Goal: Transaction & Acquisition: Purchase product/service

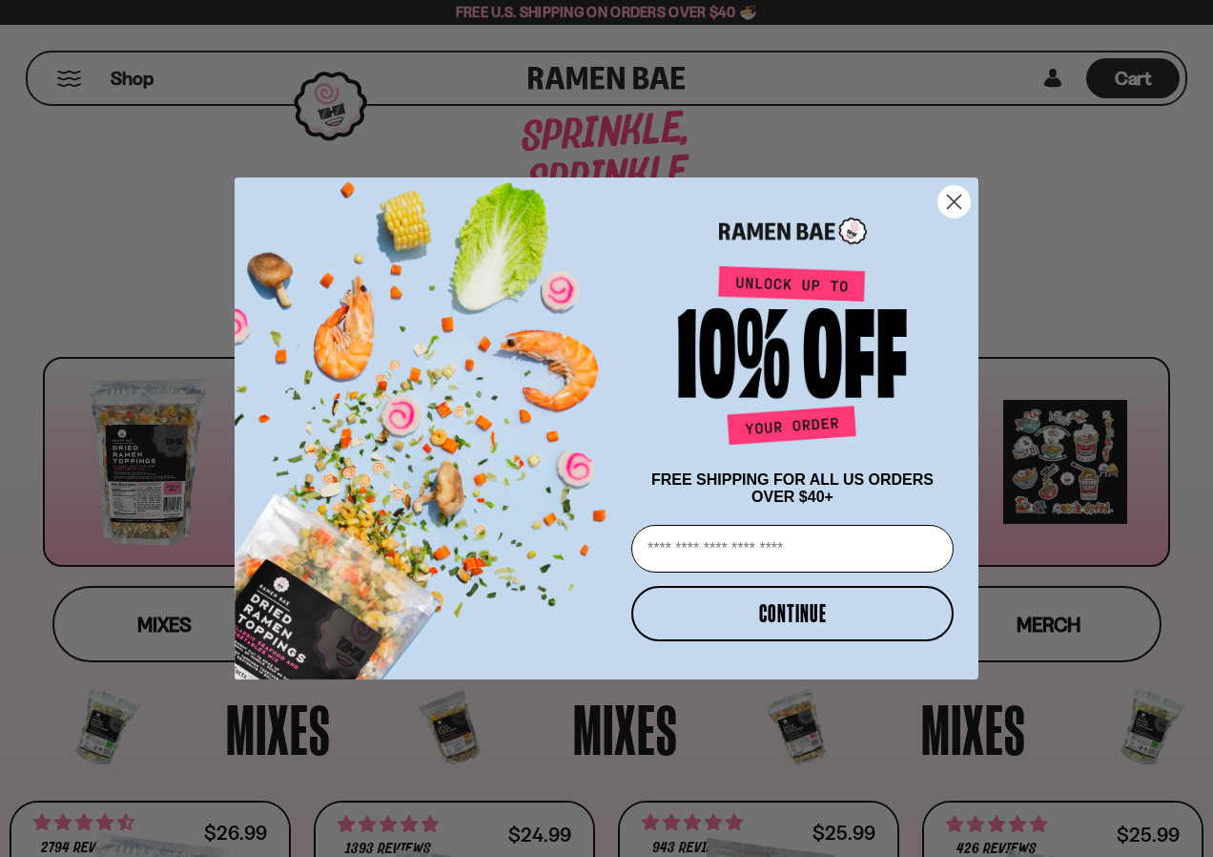
click at [960, 197] on circle "Close dialog" at bounding box center [954, 201] width 31 height 31
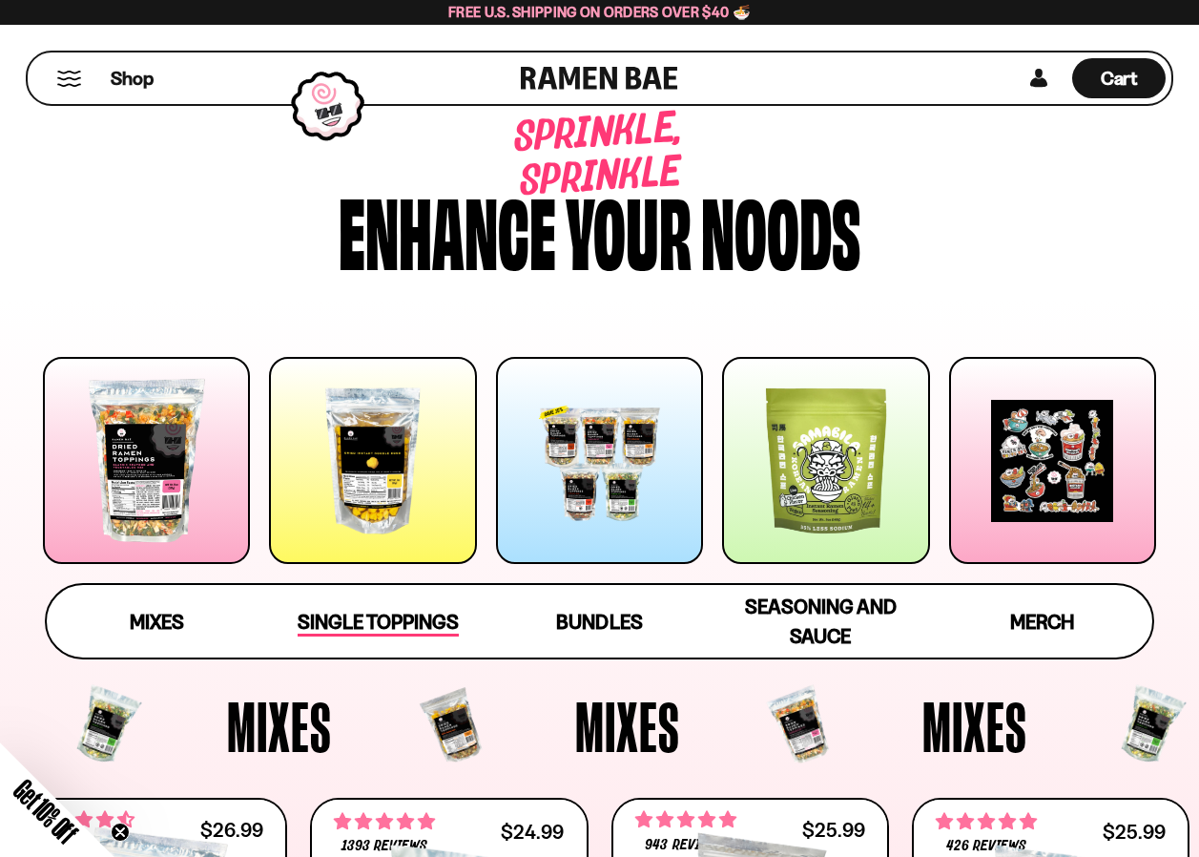
click at [389, 619] on span "Single Toppings" at bounding box center [378, 623] width 161 height 27
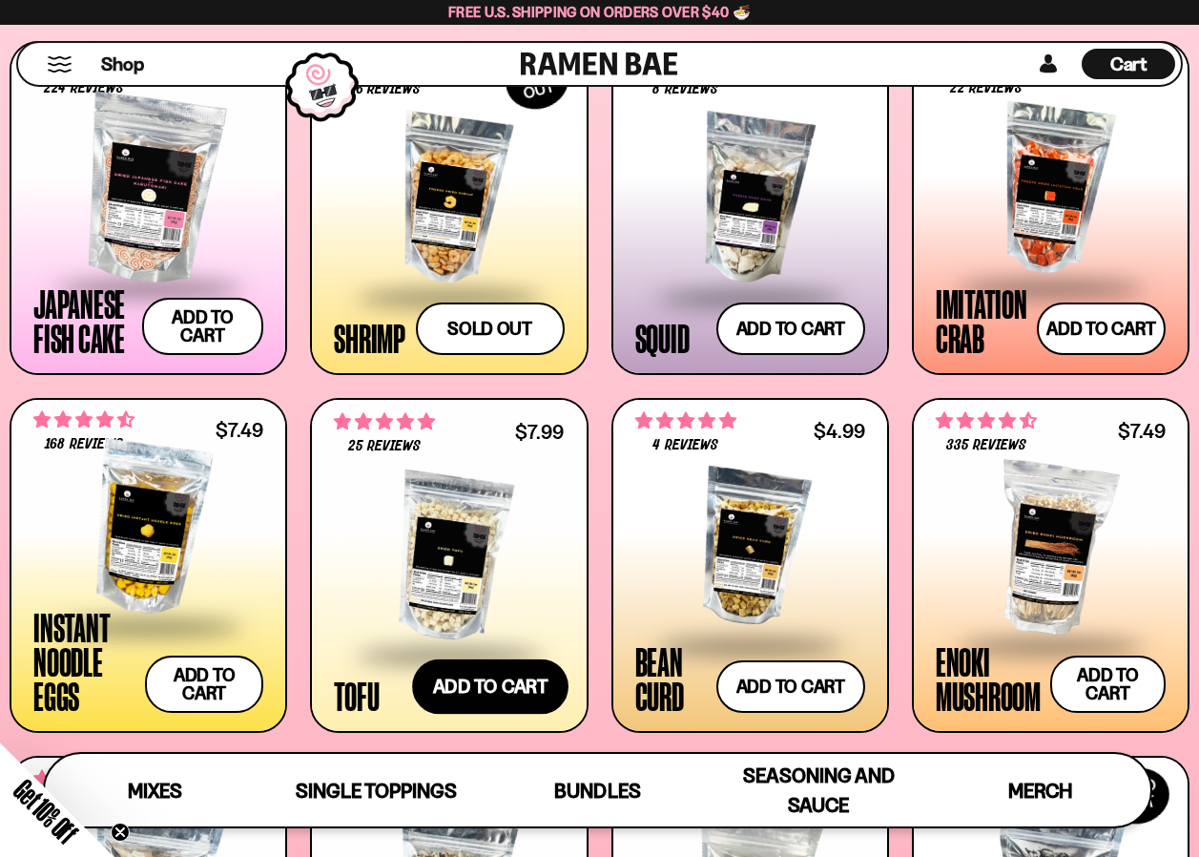
scroll to position [1628, 0]
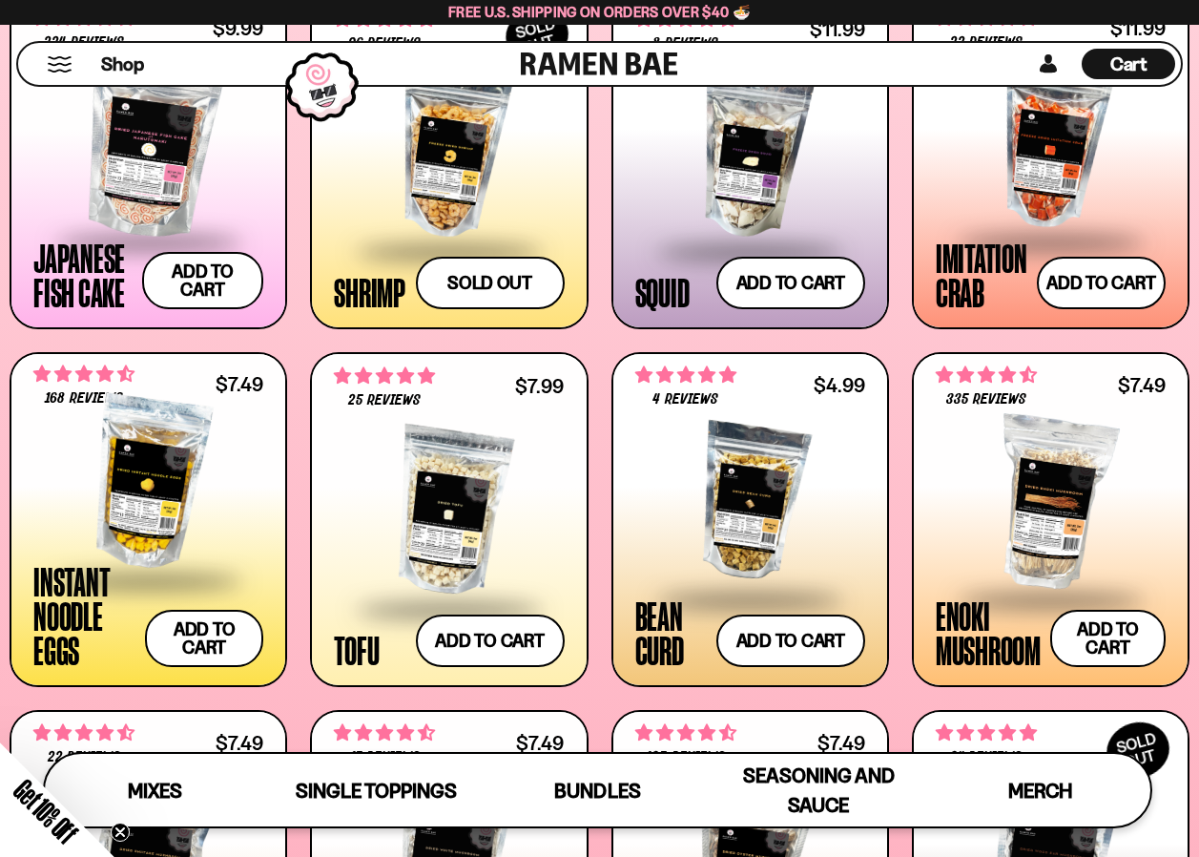
click at [160, 511] on div at bounding box center [148, 482] width 230 height 191
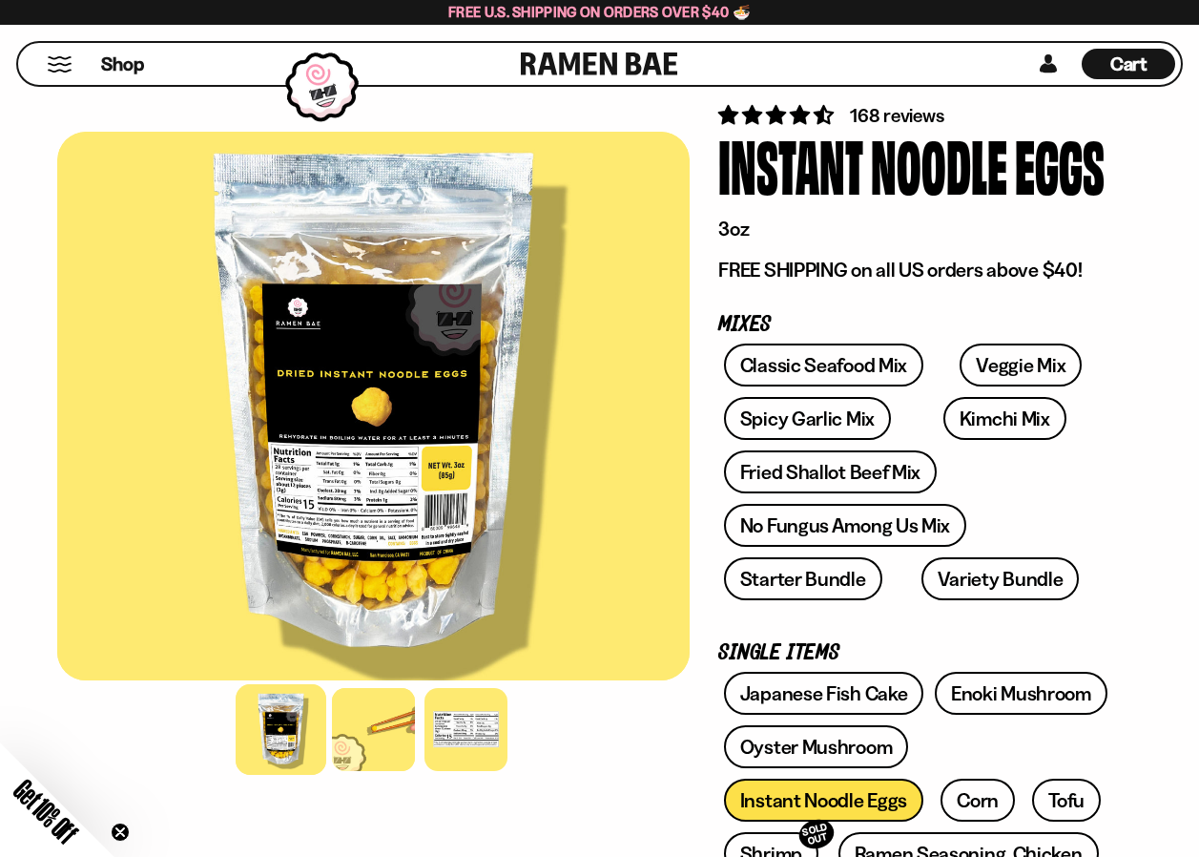
scroll to position [477, 0]
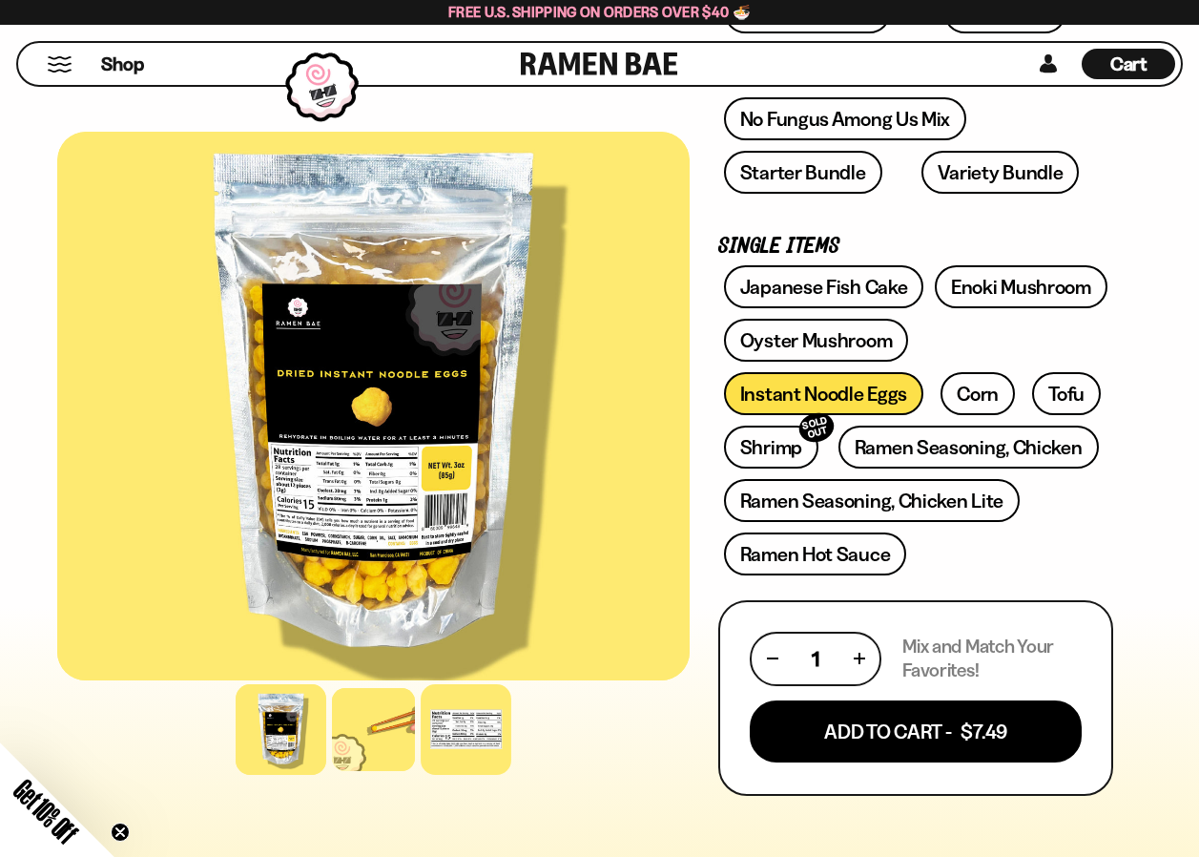
click at [452, 715] on div at bounding box center [466, 729] width 91 height 91
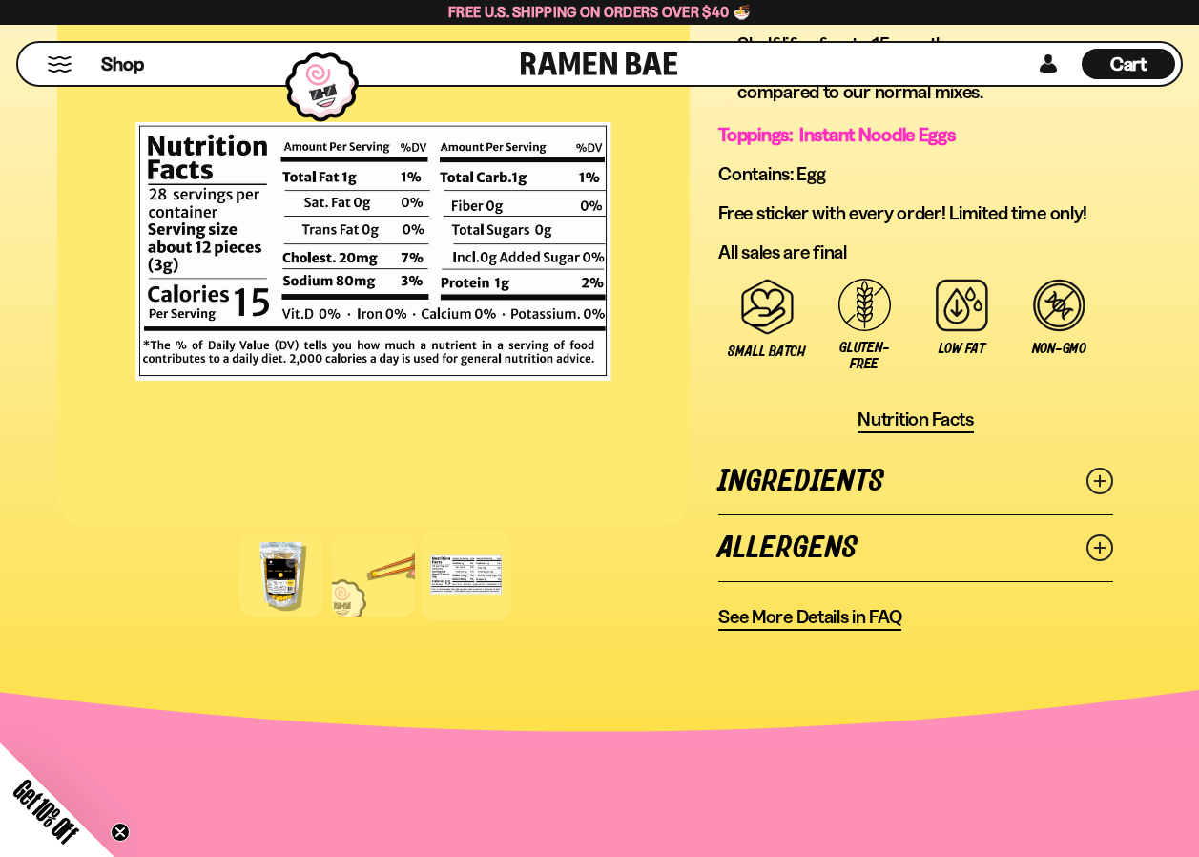
scroll to position [1431, 0]
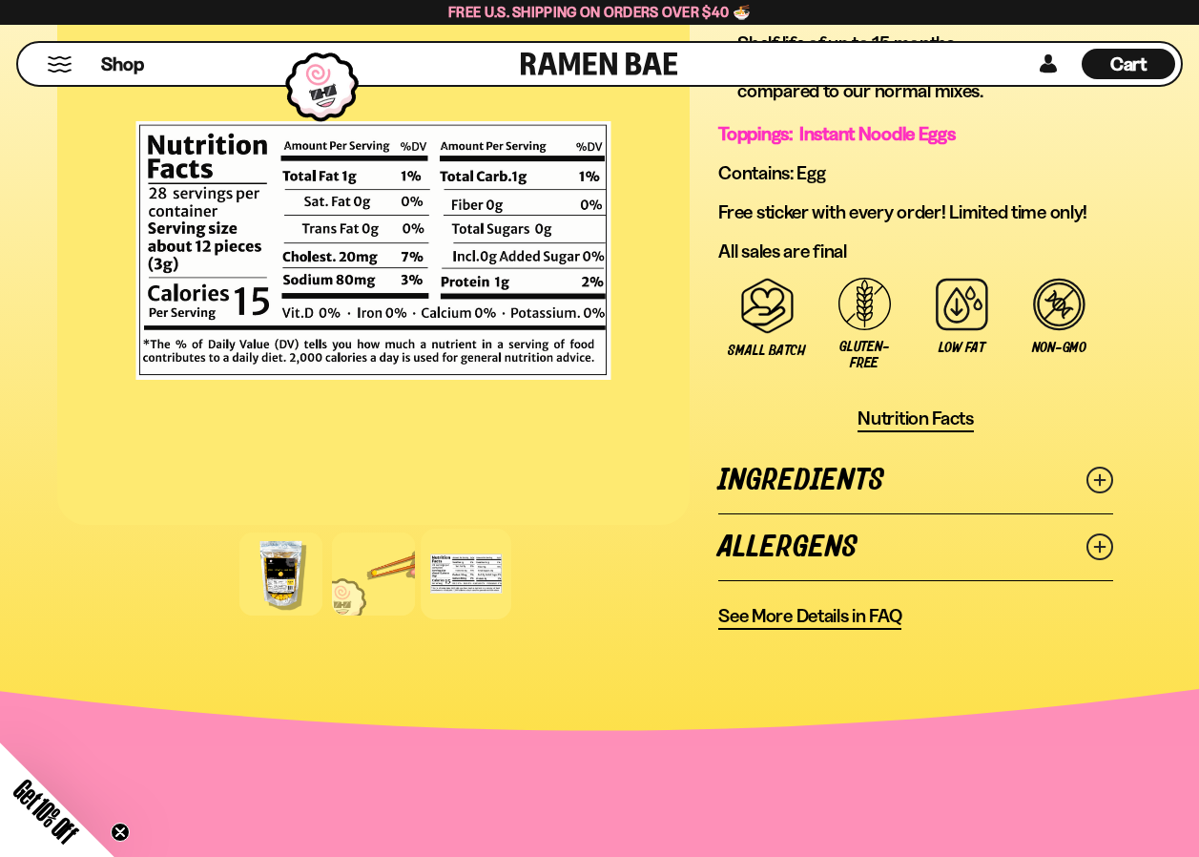
click at [926, 493] on link "Ingredients" at bounding box center [915, 480] width 395 height 66
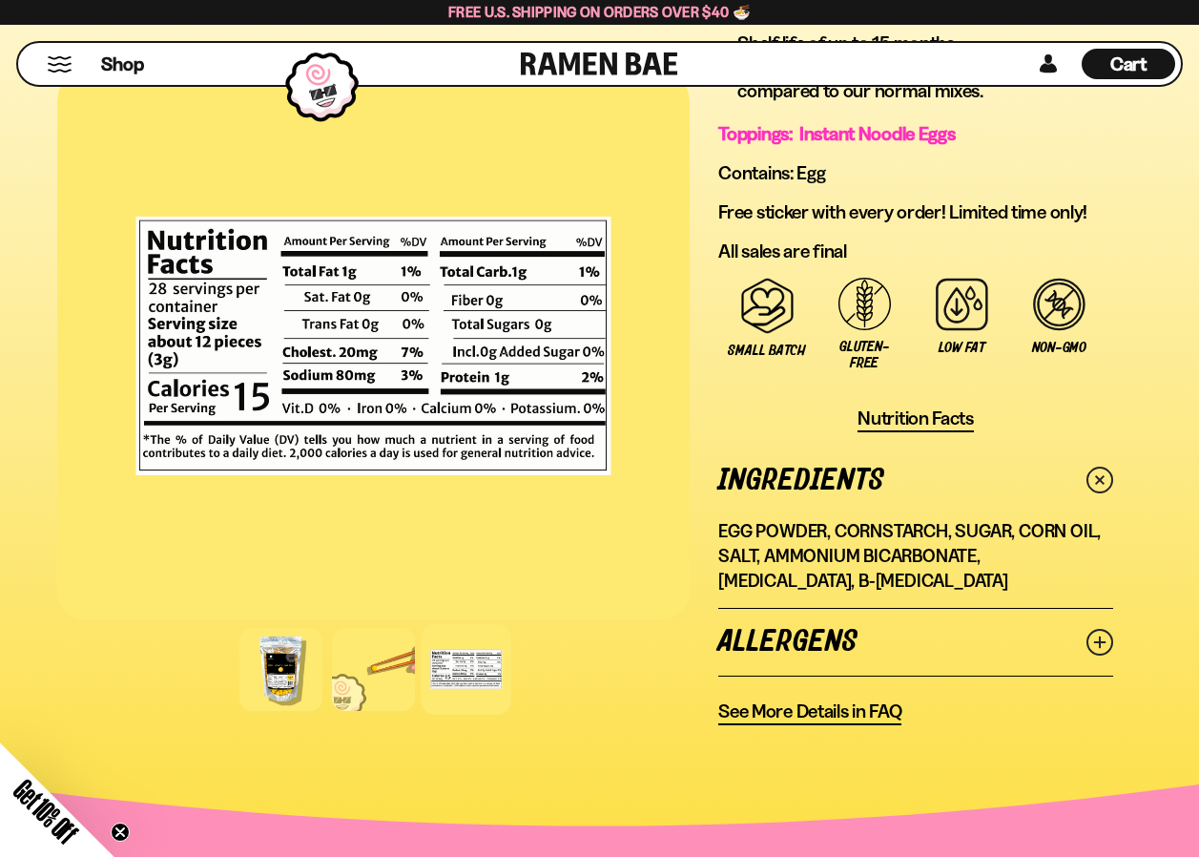
click at [908, 627] on link "Allergens" at bounding box center [915, 642] width 395 height 66
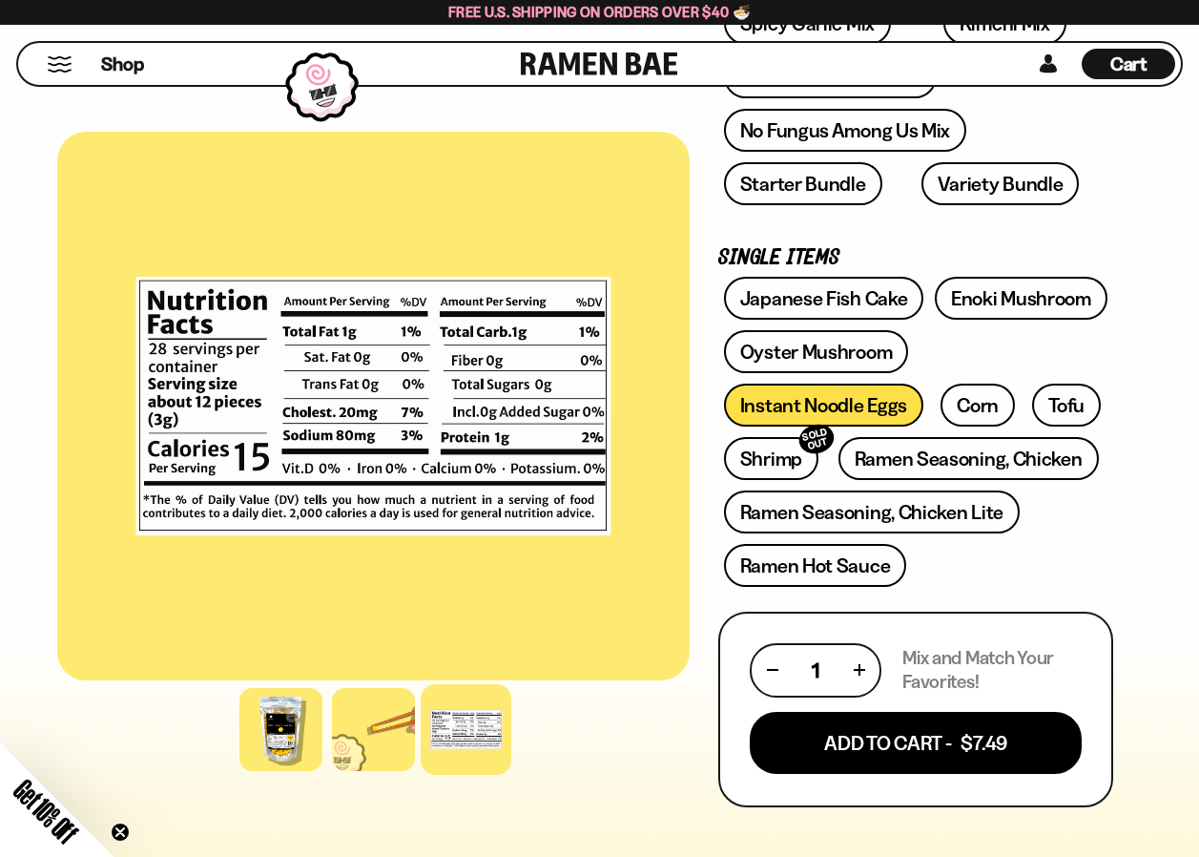
scroll to position [477, 0]
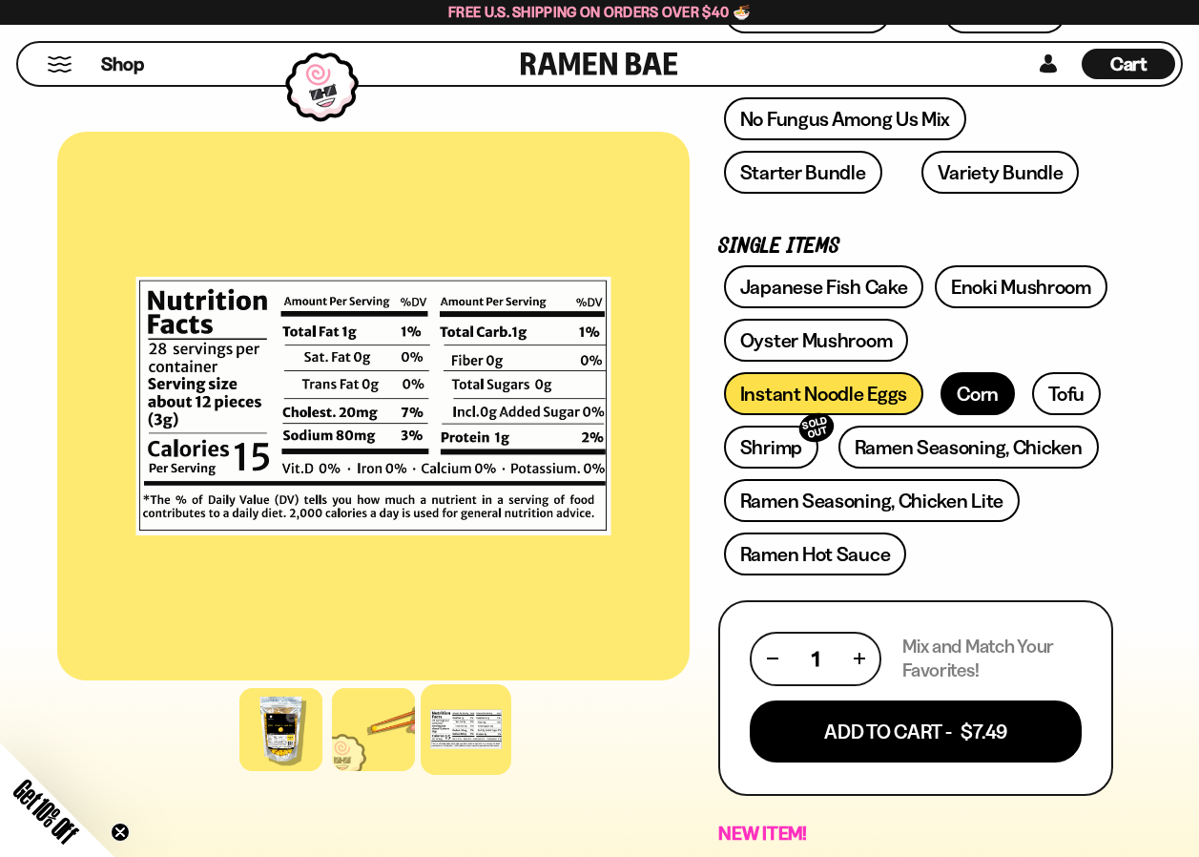
click at [982, 402] on link "Corn" at bounding box center [978, 393] width 74 height 43
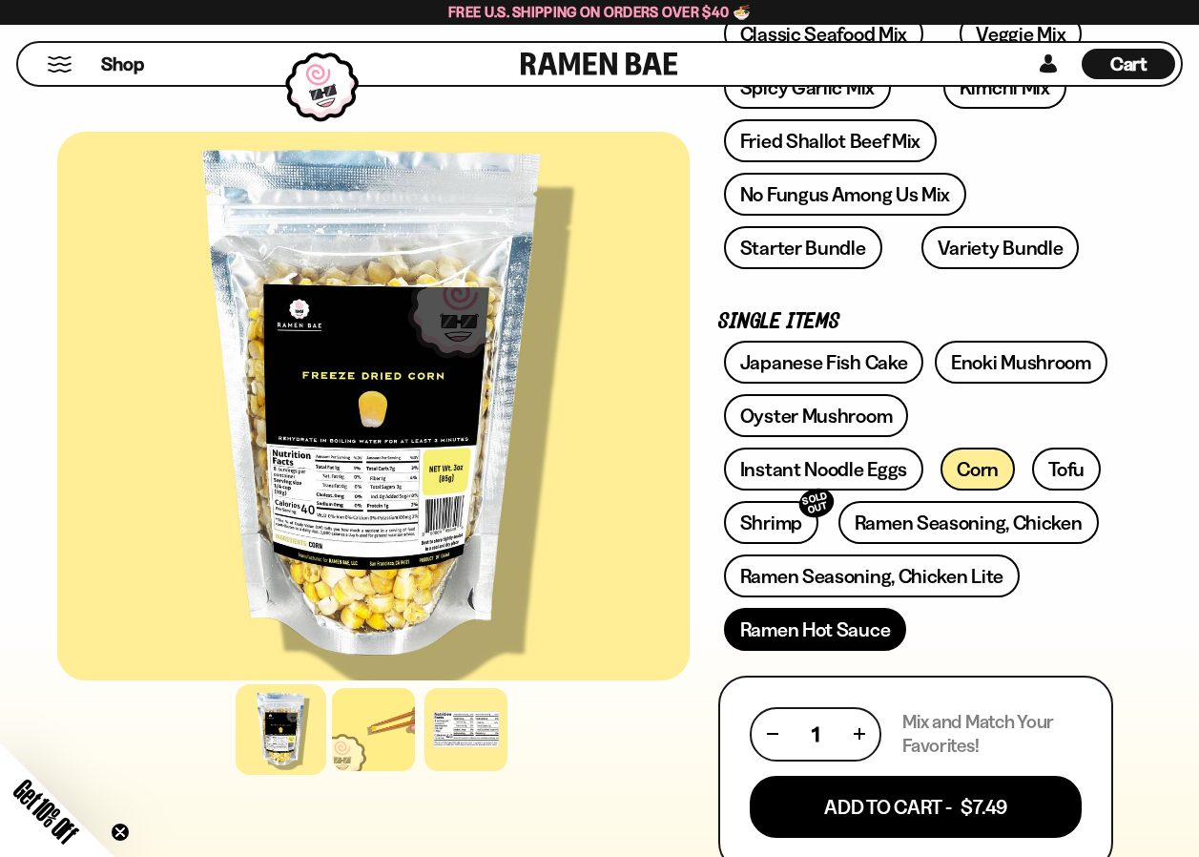
scroll to position [477, 0]
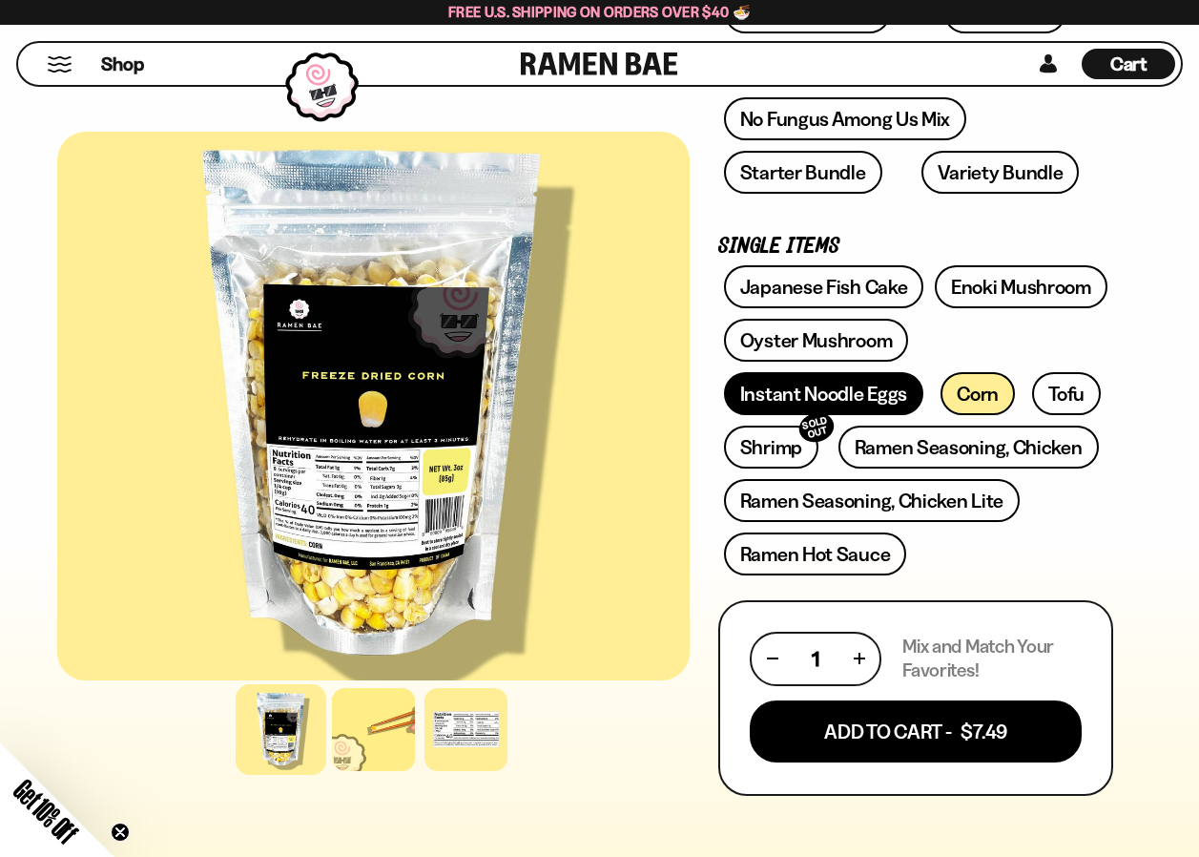
click at [854, 391] on link "Instant Noodle Eggs" at bounding box center [823, 393] width 199 height 43
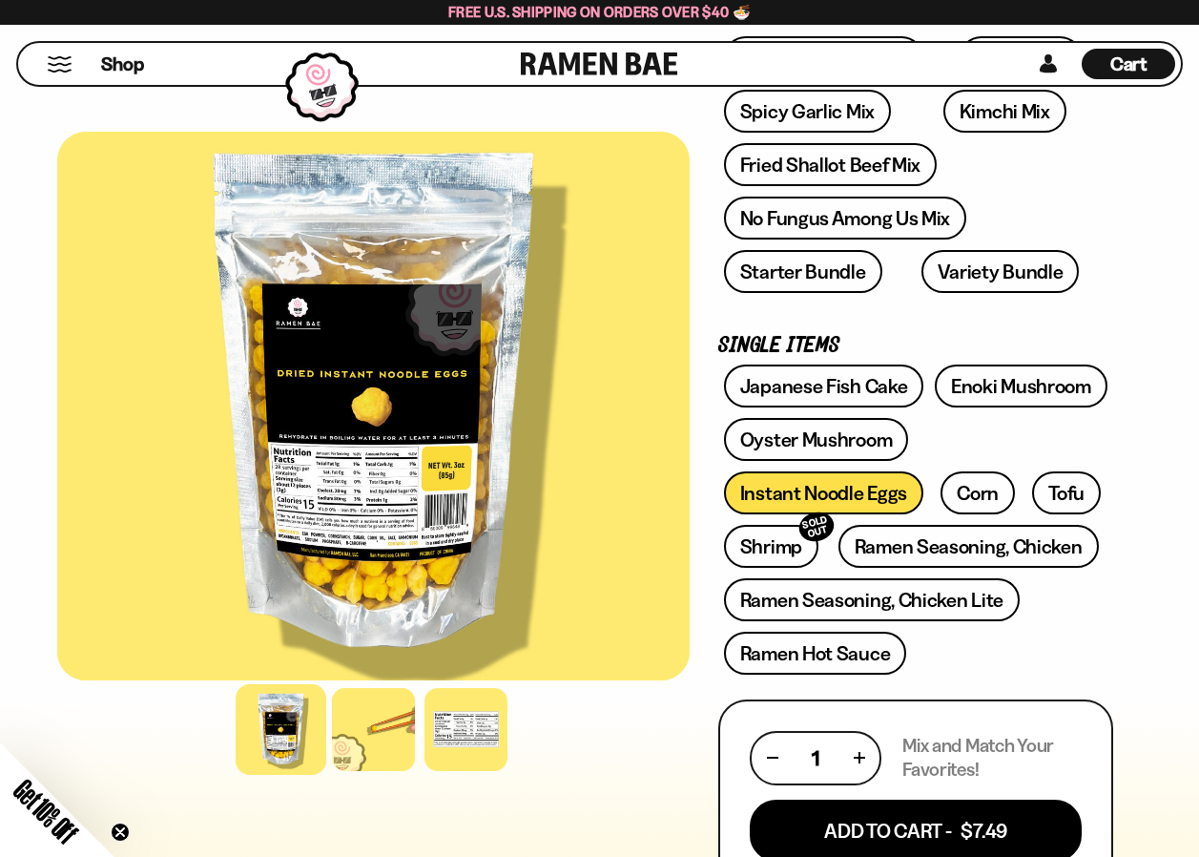
scroll to position [572, 0]
